Goal: Information Seeking & Learning: Find specific fact

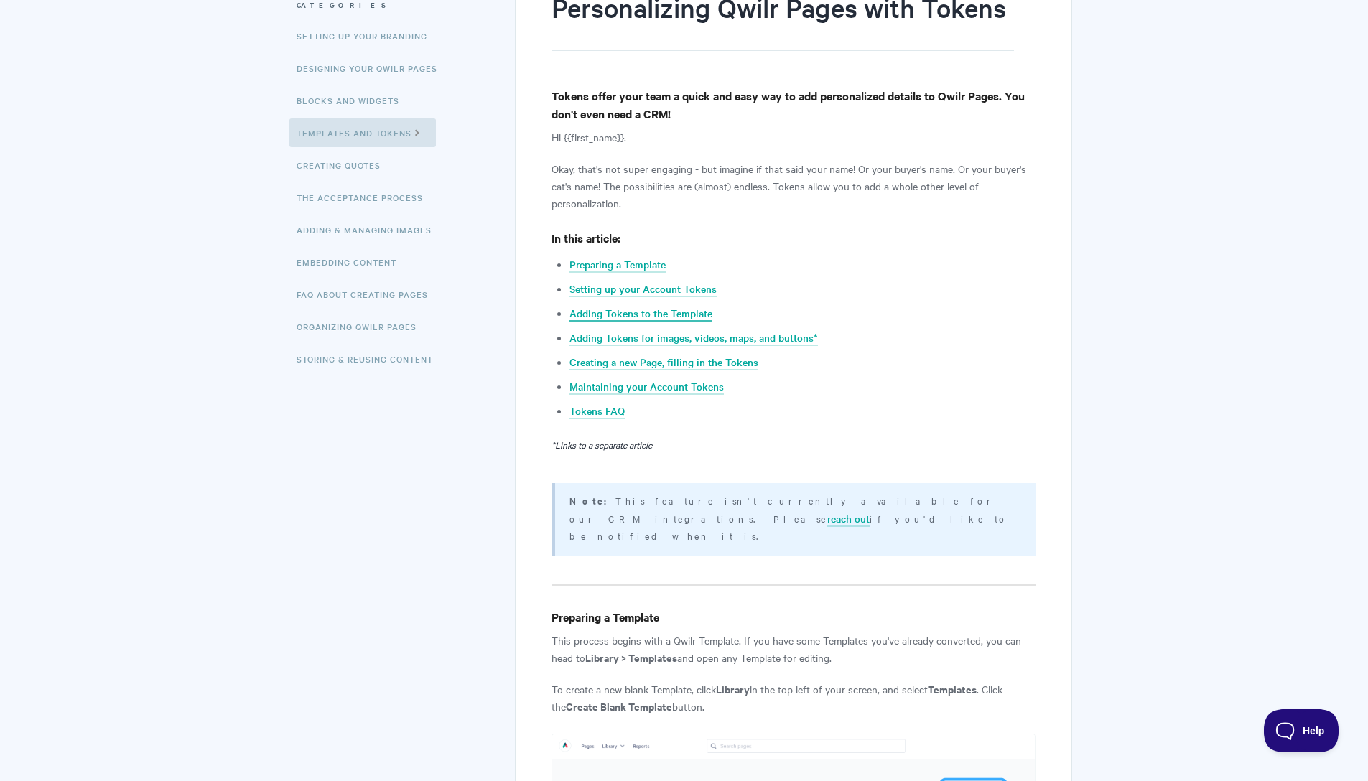
click at [635, 315] on link "Adding Tokens to the Template" at bounding box center [640, 314] width 143 height 16
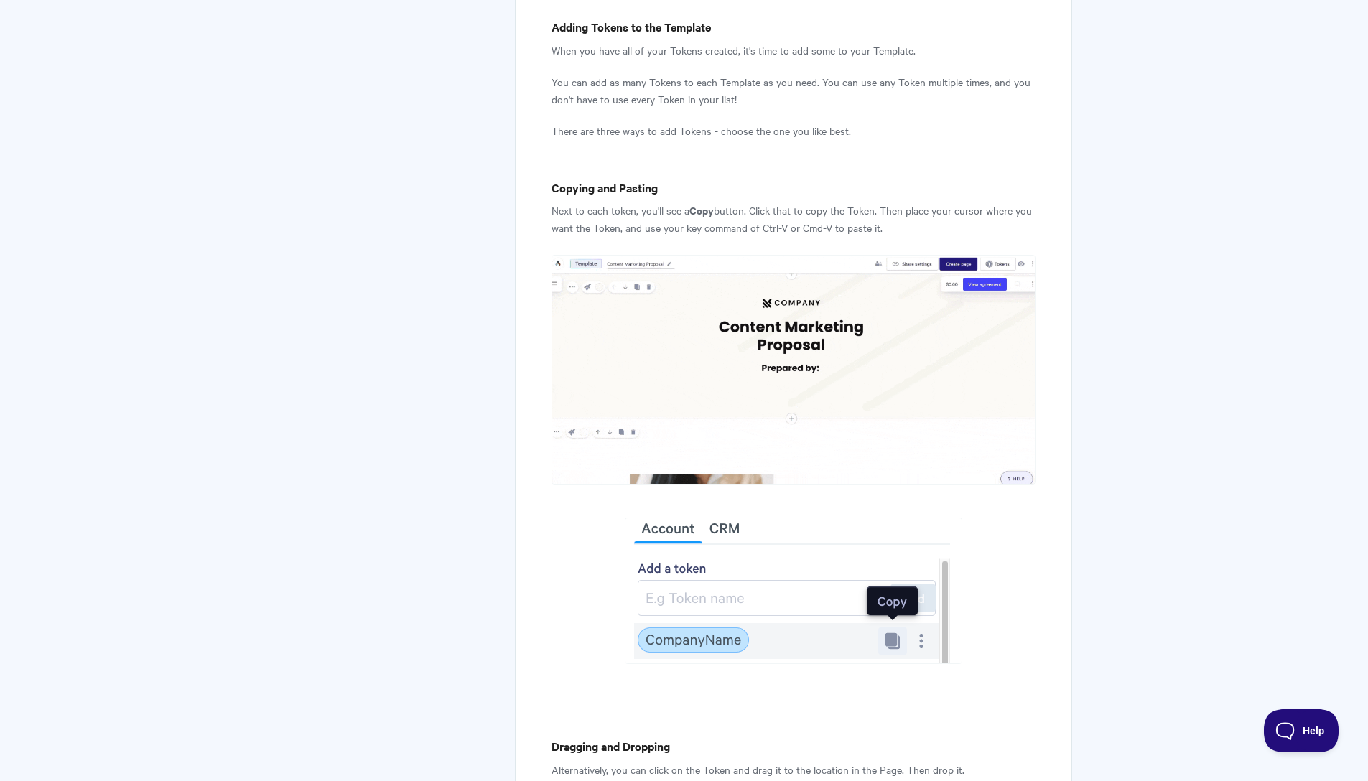
scroll to position [2206, 0]
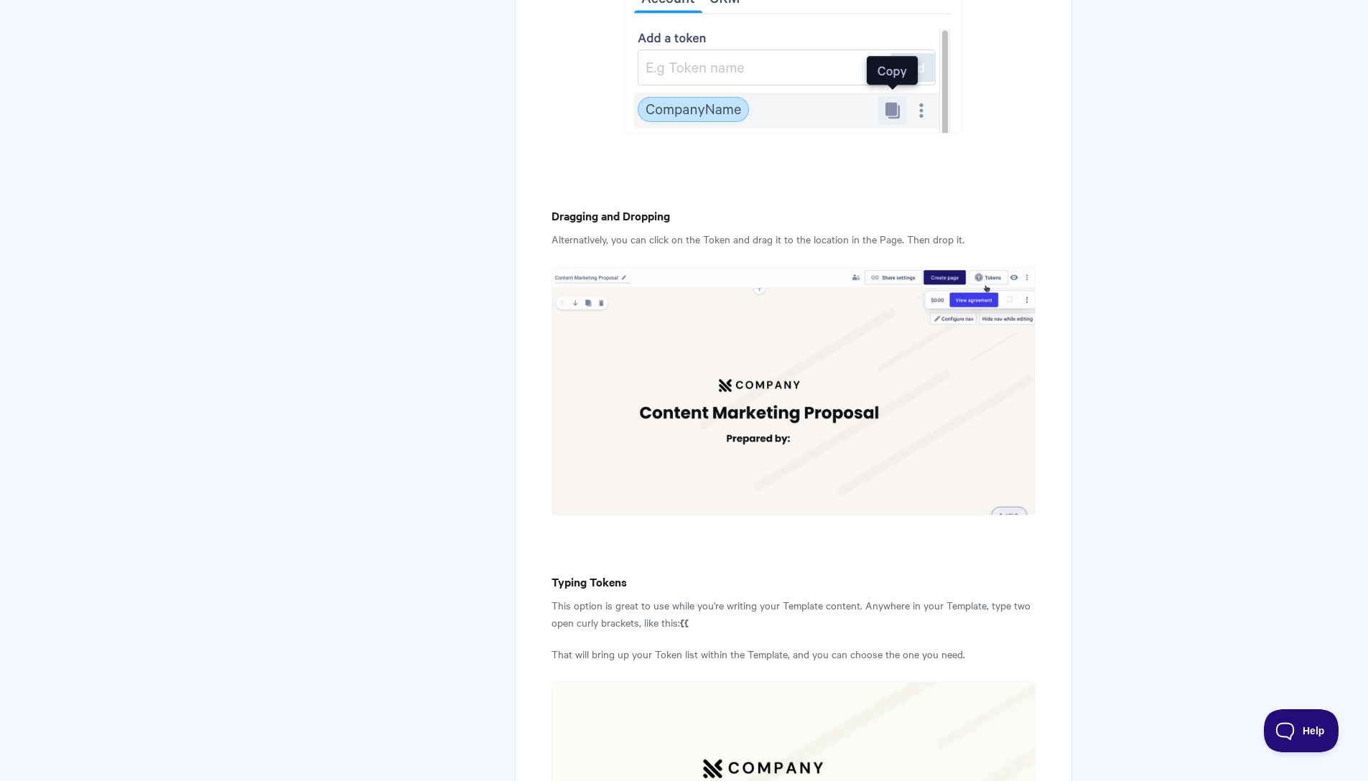
scroll to position [201, 0]
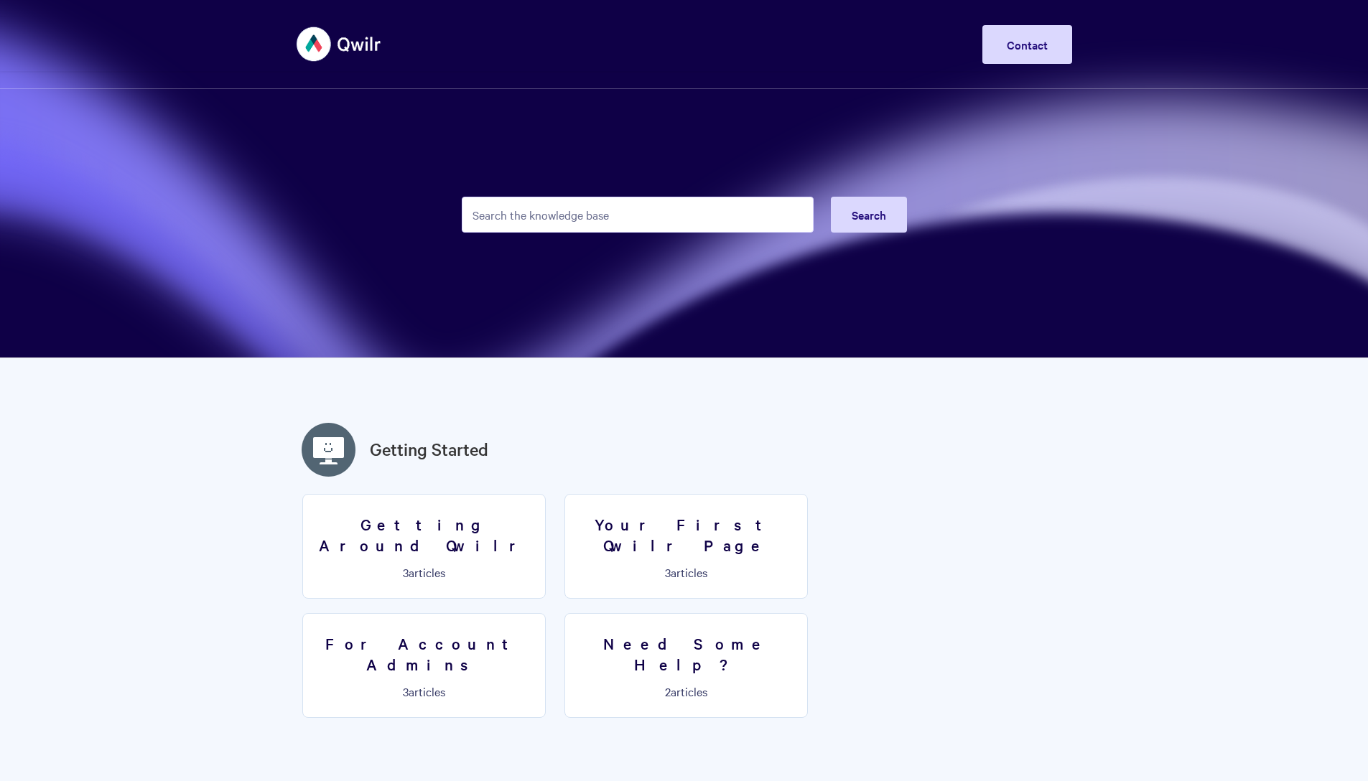
click at [646, 216] on input "Search the knowledge base" at bounding box center [638, 215] width 352 height 36
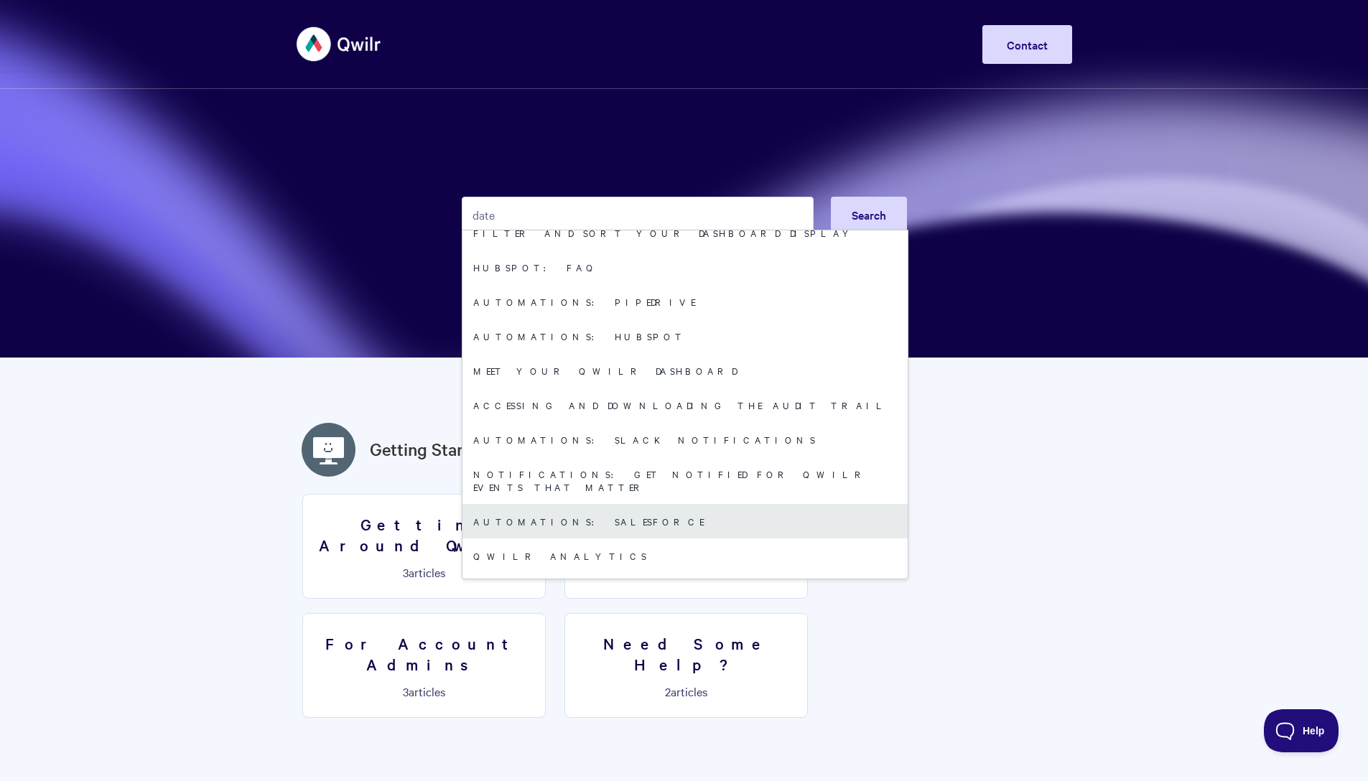
scroll to position [181, 0]
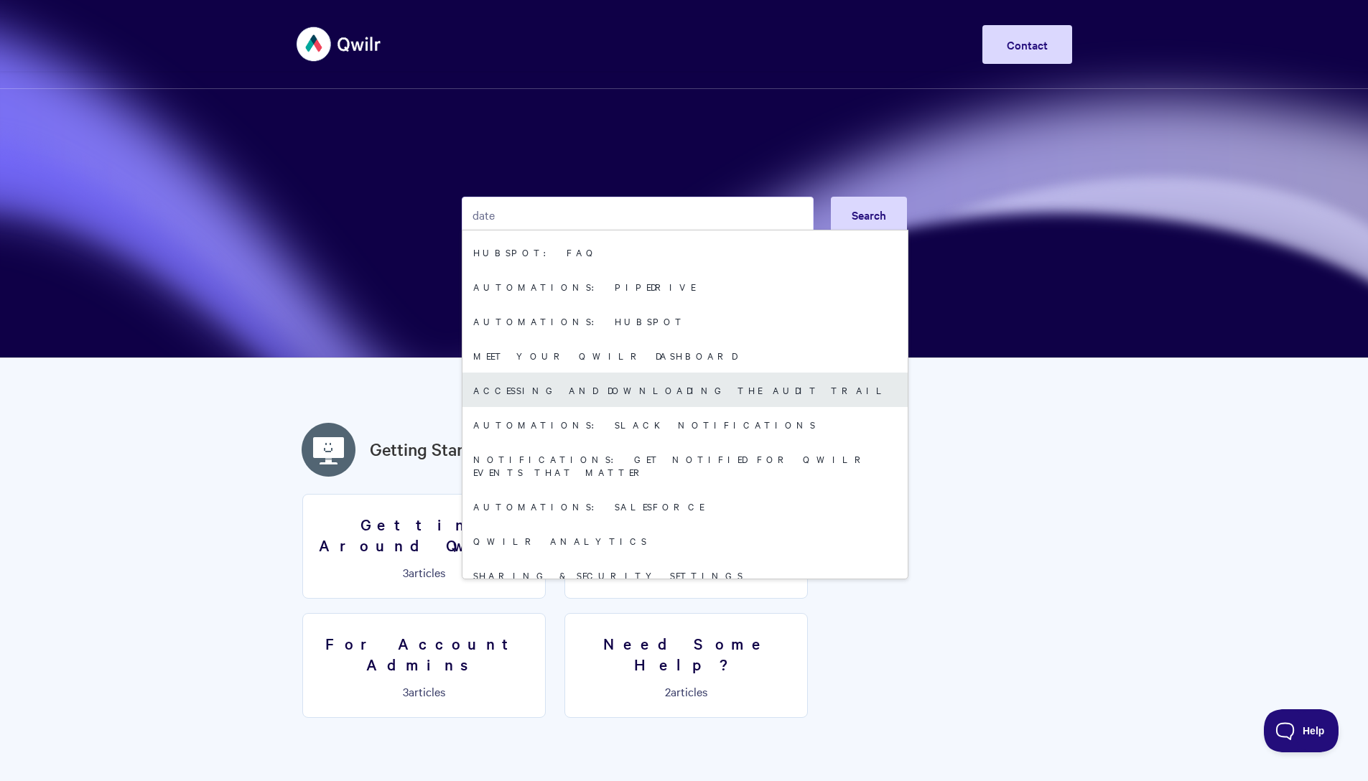
type input "date"
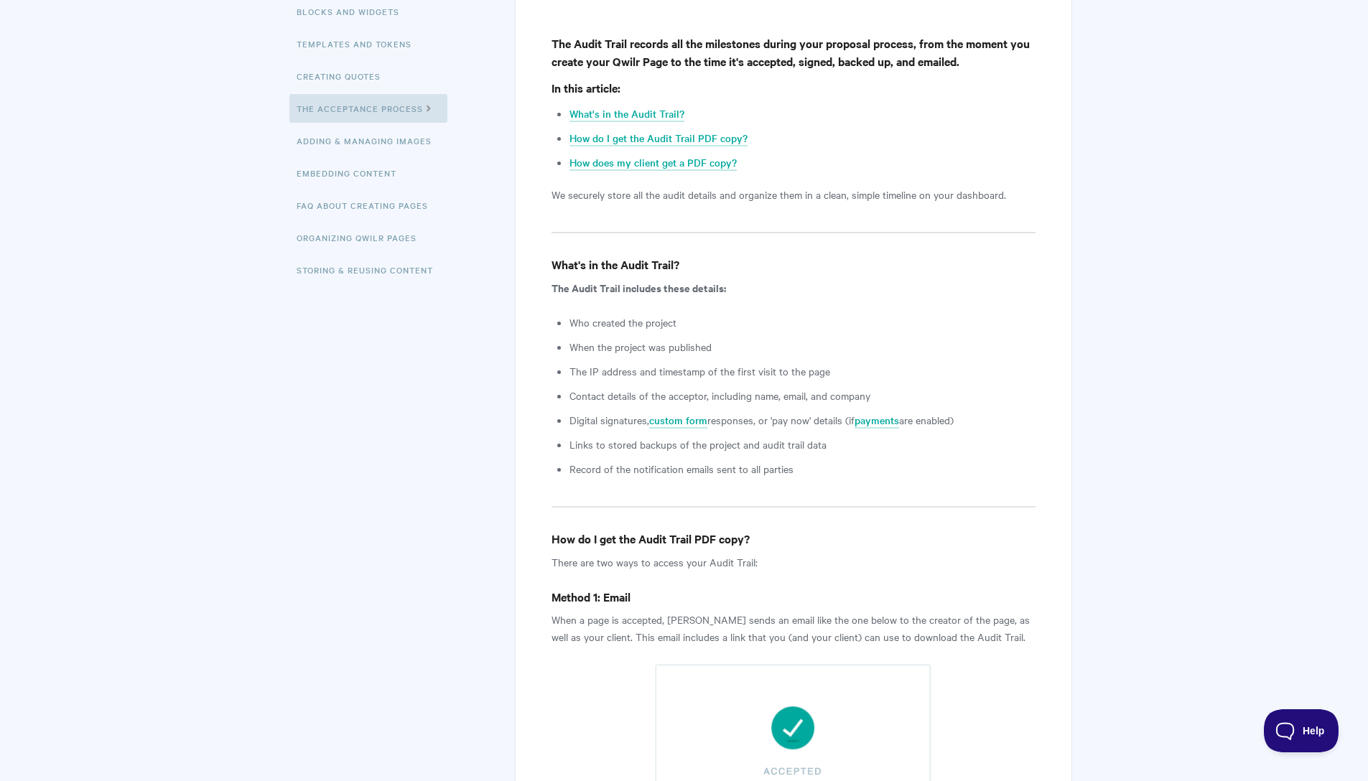
scroll to position [312, 0]
